Goal: Task Accomplishment & Management: Manage account settings

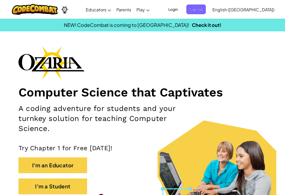
click at [181, 10] on span "Login" at bounding box center [173, 9] width 16 height 10
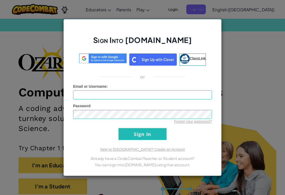
click at [89, 59] on img at bounding box center [102, 59] width 47 height 10
click at [86, 60] on img at bounding box center [102, 59] width 47 height 10
click at [102, 57] on img at bounding box center [102, 59] width 47 height 10
click at [99, 61] on img at bounding box center [102, 59] width 47 height 10
click at [90, 57] on img at bounding box center [102, 59] width 47 height 10
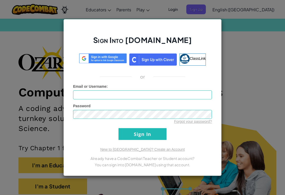
click at [89, 56] on img at bounding box center [102, 59] width 47 height 10
click at [94, 52] on div "Sign Into [DOMAIN_NAME] ClassLink or Unknown Error Email or Username : Password…" at bounding box center [142, 97] width 158 height 157
click at [93, 54] on img at bounding box center [102, 59] width 47 height 10
click at [95, 58] on img at bounding box center [102, 59] width 47 height 10
click at [98, 54] on img at bounding box center [102, 59] width 47 height 10
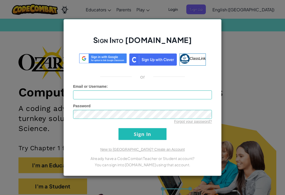
click at [96, 61] on img at bounding box center [102, 59] width 47 height 10
click at [85, 55] on img at bounding box center [102, 59] width 47 height 10
click at [87, 56] on img at bounding box center [102, 59] width 47 height 10
click at [99, 55] on img at bounding box center [102, 59] width 47 height 10
click at [107, 57] on img at bounding box center [102, 59] width 47 height 10
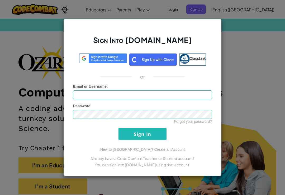
click at [99, 54] on img at bounding box center [102, 59] width 47 height 10
click at [100, 74] on div "or" at bounding box center [142, 77] width 147 height 6
